Goal: Transaction & Acquisition: Purchase product/service

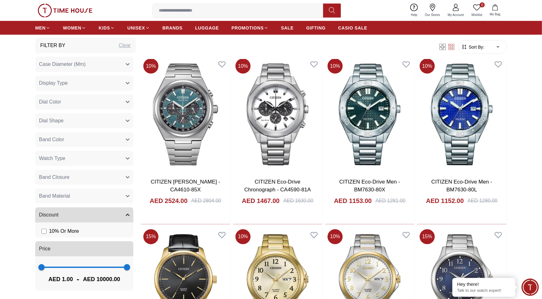
scroll to position [628, 0]
click at [80, 161] on button "Watch Type" at bounding box center [84, 158] width 98 height 15
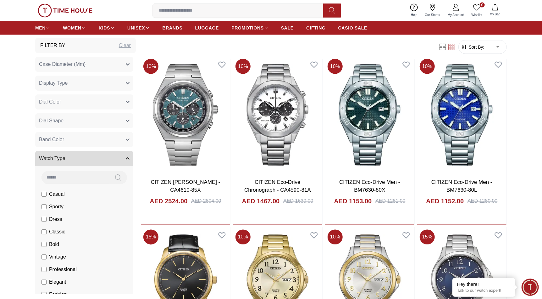
click at [82, 160] on button "Watch Type" at bounding box center [84, 158] width 98 height 15
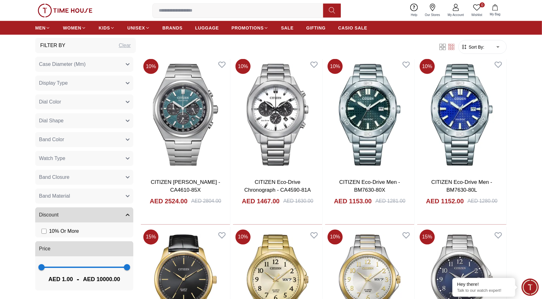
click at [79, 175] on button "Band Closure" at bounding box center [84, 177] width 98 height 15
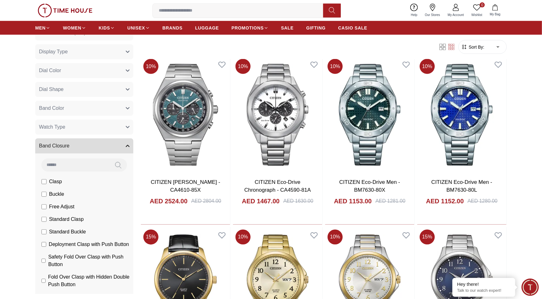
click at [76, 146] on button "Band Closure" at bounding box center [84, 146] width 98 height 15
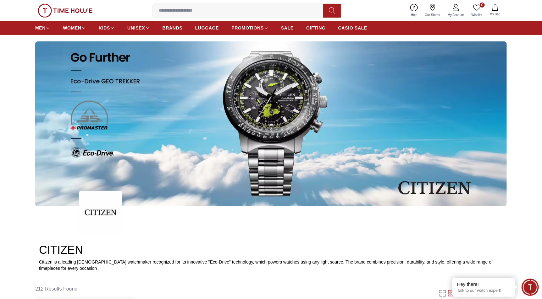
scroll to position [0, 0]
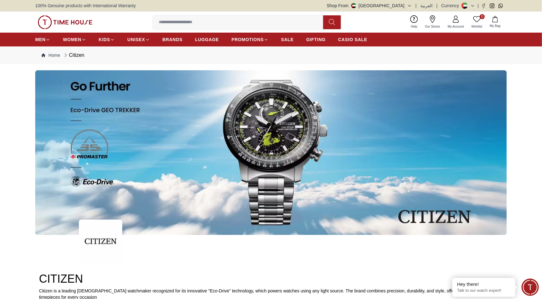
click at [181, 23] on input at bounding box center [240, 22] width 175 height 13
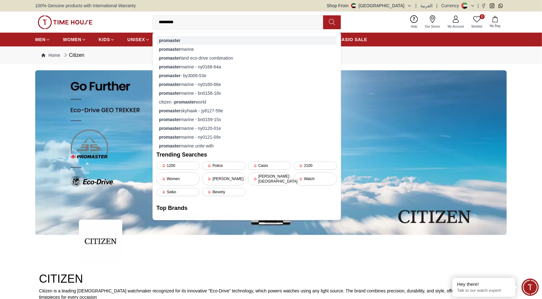
type input "*********"
click at [174, 41] on strong "promaster" at bounding box center [169, 40] width 21 height 5
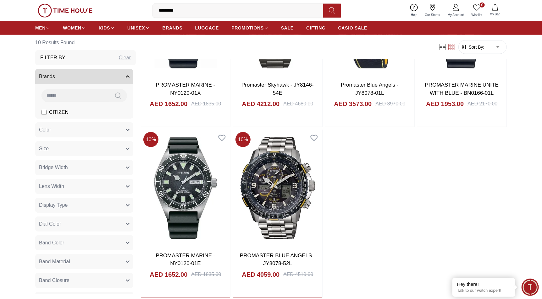
scroll to position [314, 0]
